Goal: Find specific page/section: Find specific page/section

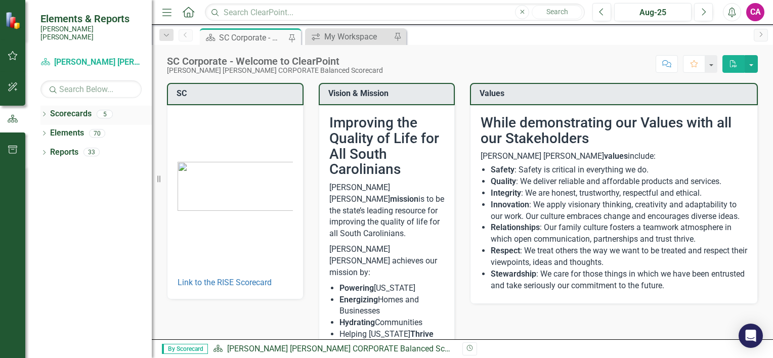
click at [46, 111] on div "Dropdown" at bounding box center [43, 115] width 7 height 9
click at [109, 127] on link "[PERSON_NAME] [PERSON_NAME] CORPORATE Balanced Scorecard" at bounding box center [104, 133] width 96 height 12
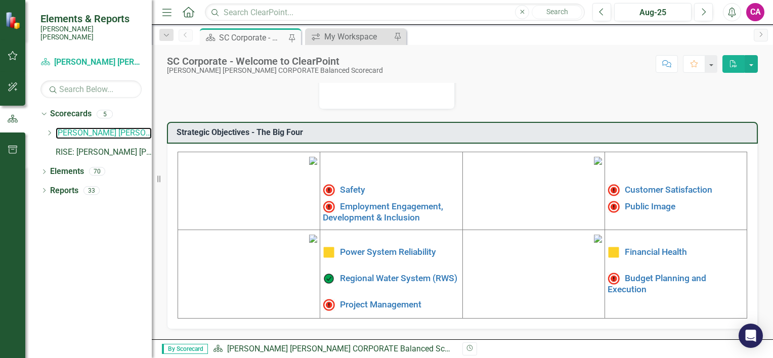
scroll to position [325, 0]
click at [309, 243] on img at bounding box center [313, 239] width 8 height 8
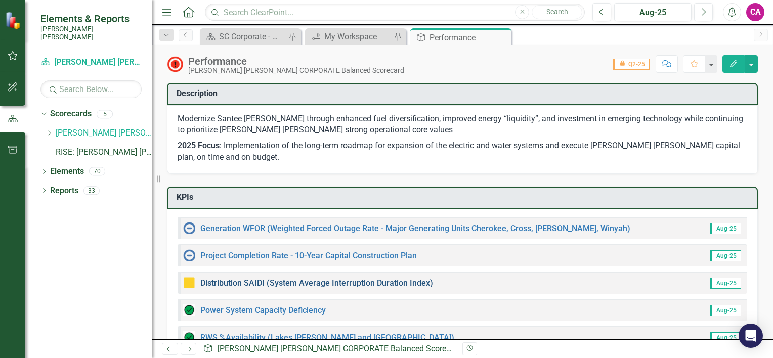
checkbox input "true"
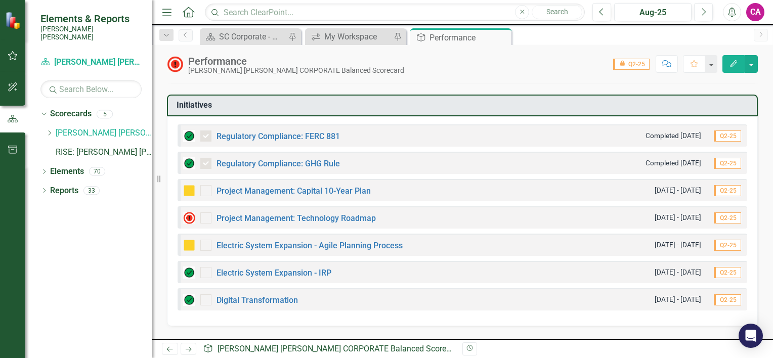
scroll to position [343, 0]
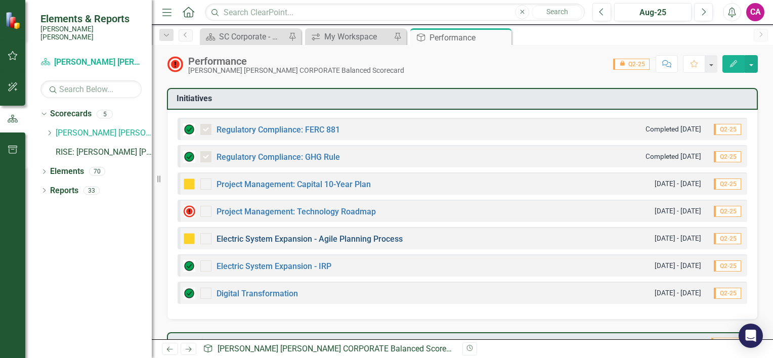
click at [286, 237] on link "Electric System Expansion - Agile Planning Process" at bounding box center [309, 239] width 186 height 10
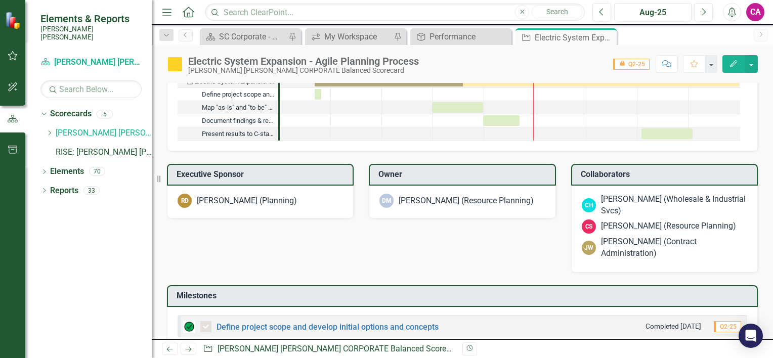
scroll to position [570, 0]
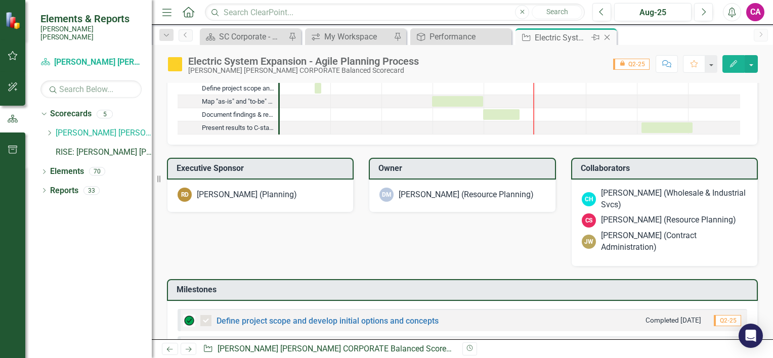
click at [608, 38] on icon "Close" at bounding box center [607, 37] width 10 height 8
click at [608, 38] on div "Scorecard SC Corporate - Welcome to ClearPoint Pin Objective Performance Close …" at bounding box center [473, 36] width 551 height 16
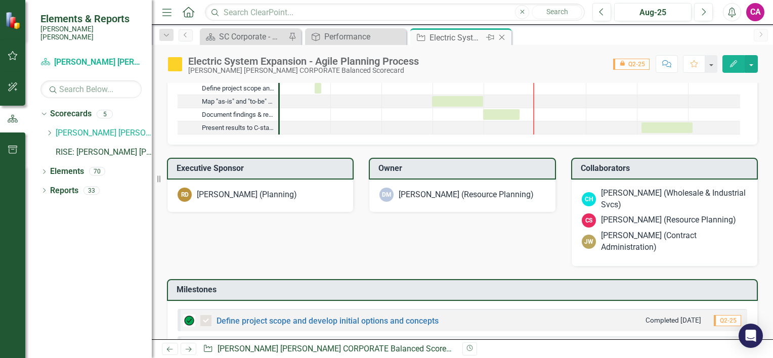
click at [504, 41] on div "Close" at bounding box center [502, 37] width 13 height 13
